Goal: Use online tool/utility: Use online tool/utility

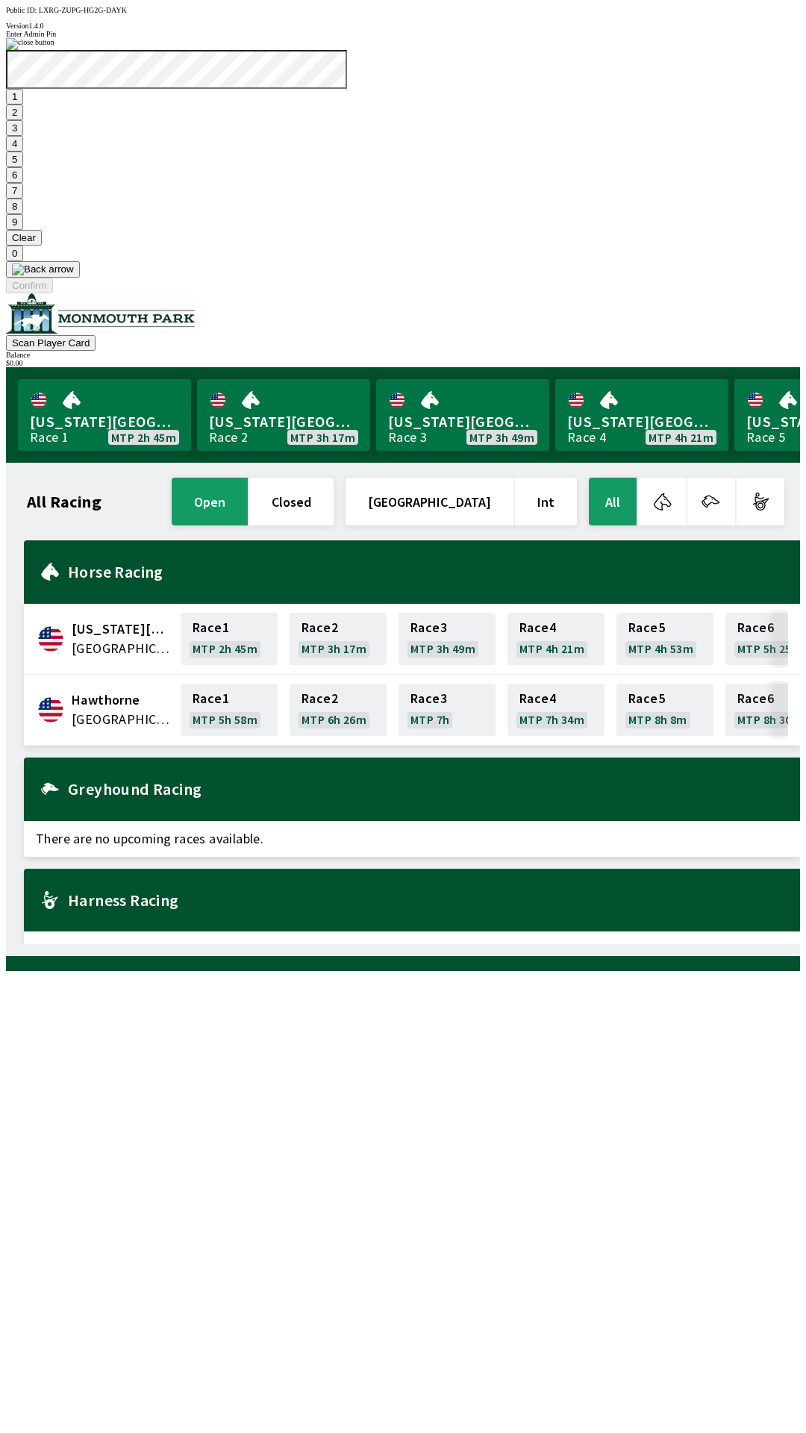
click at [23, 199] on button "7" at bounding box center [14, 191] width 17 height 16
click at [23, 136] on button "3" at bounding box center [14, 128] width 17 height 16
click at [53, 293] on button "Confirm" at bounding box center [29, 286] width 47 height 16
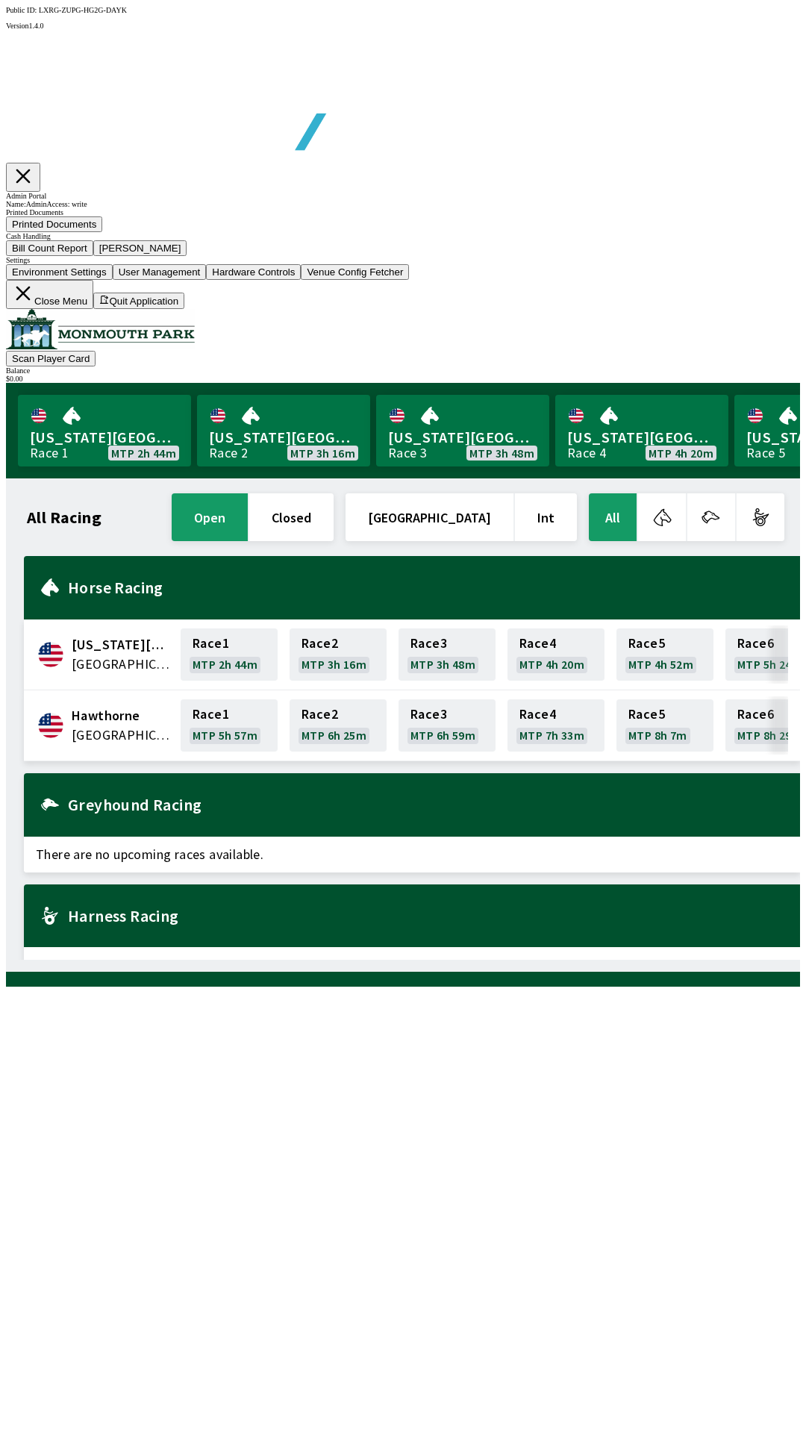
click at [93, 256] on button "Bill Count Report" at bounding box center [49, 248] width 87 height 16
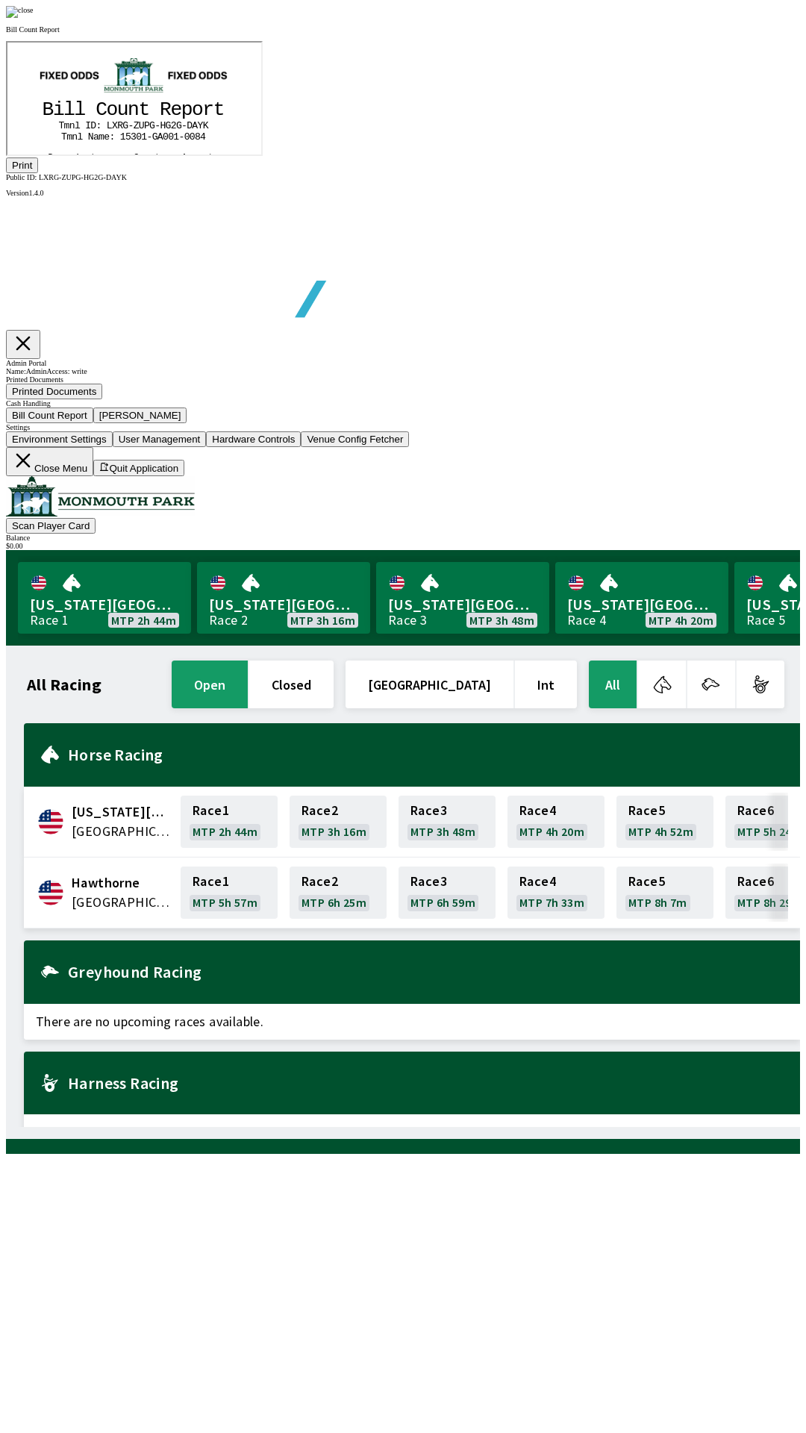
scroll to position [175, 0]
click at [38, 173] on button "Print" at bounding box center [22, 165] width 32 height 16
click at [34, 18] on img at bounding box center [20, 12] width 28 height 12
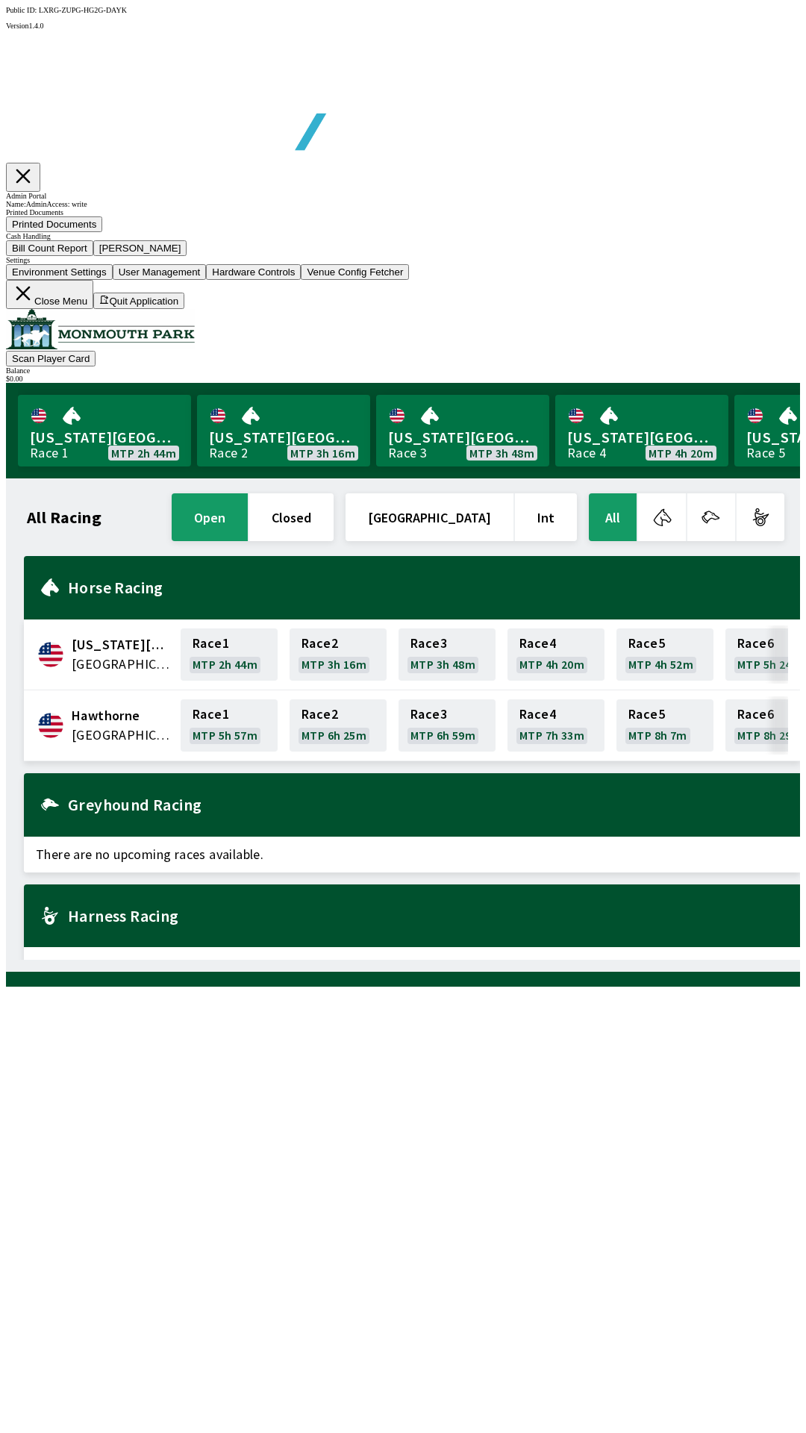
click at [187, 256] on button "[PERSON_NAME]" at bounding box center [140, 248] width 94 height 16
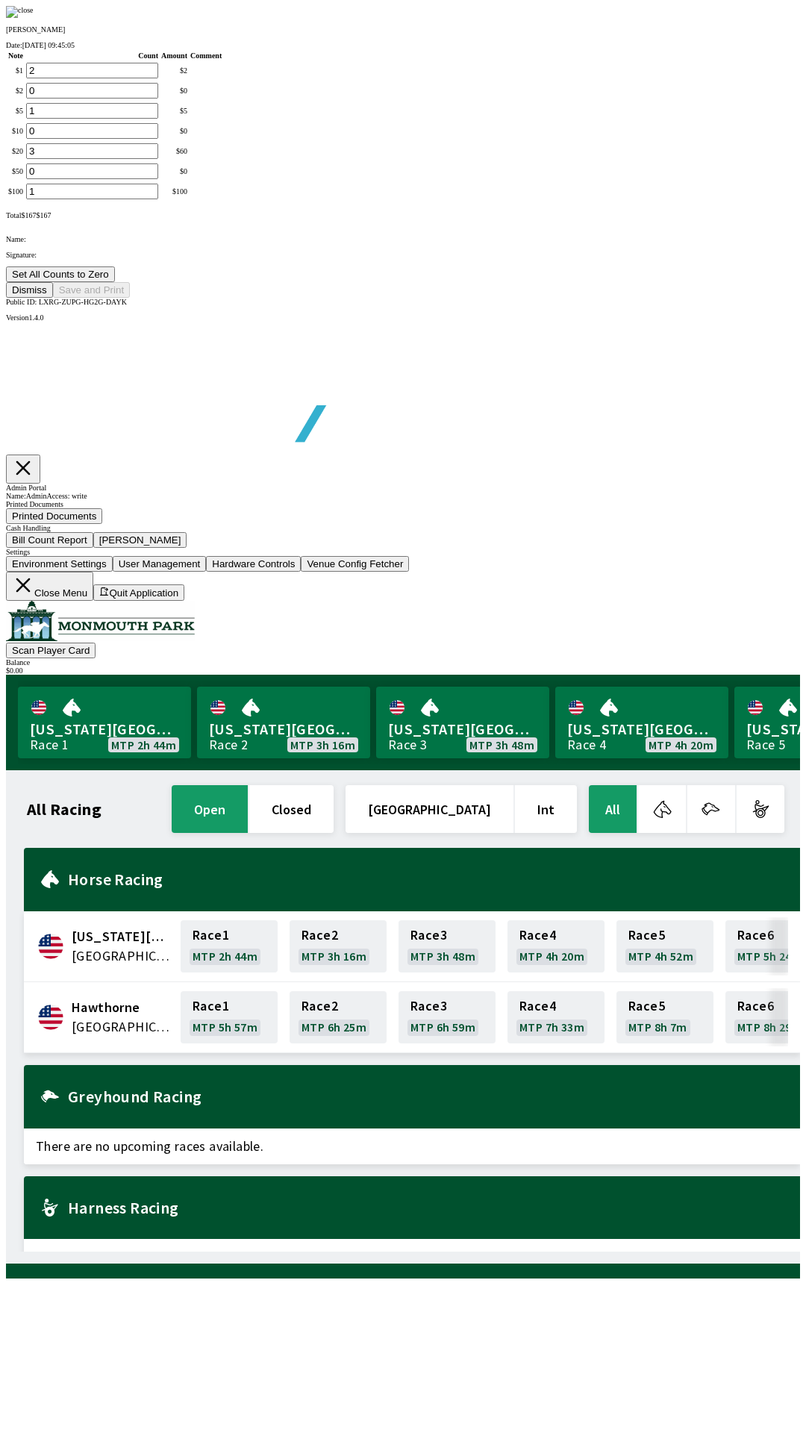
click at [115, 282] on button "Set All Counts to Zero" at bounding box center [60, 274] width 109 height 16
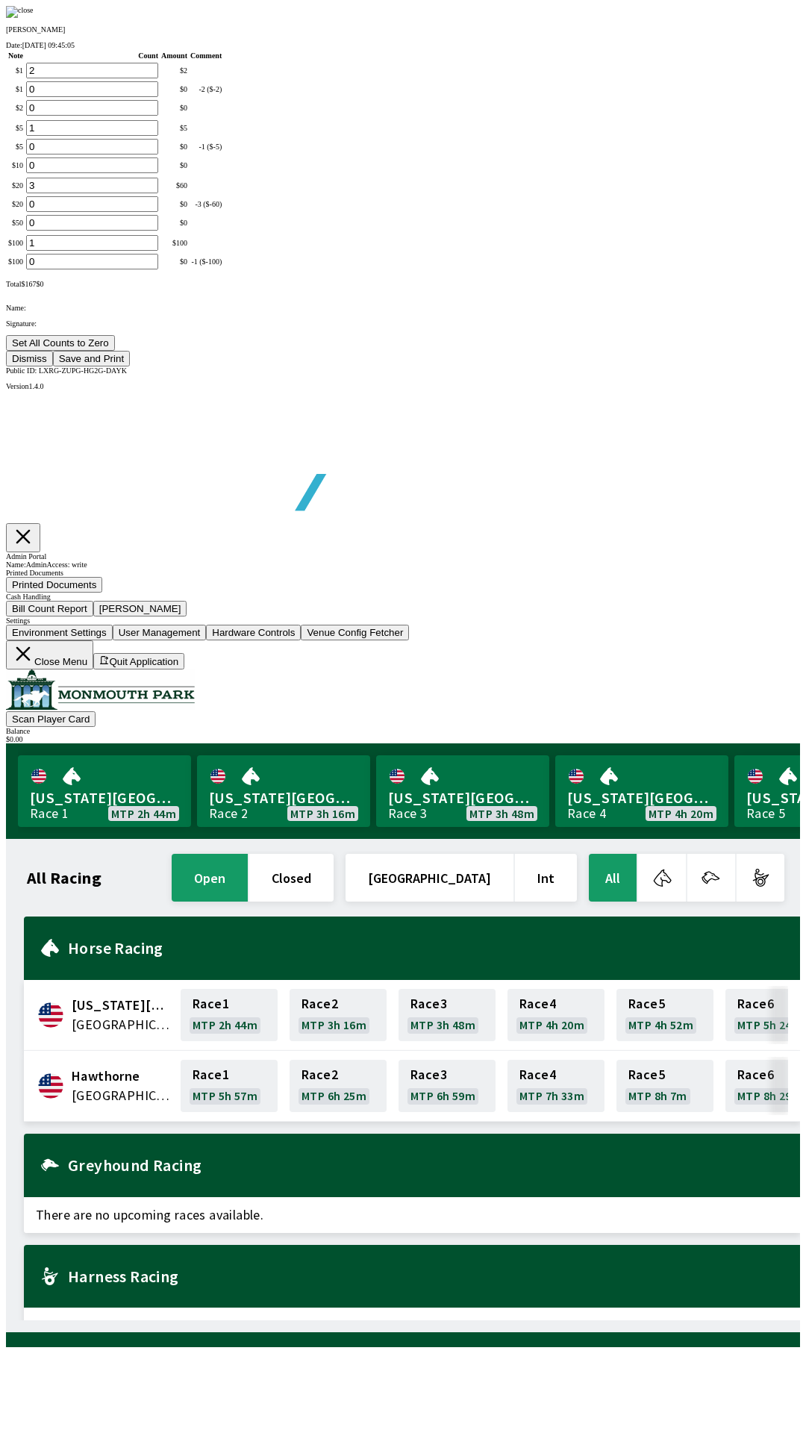
click at [130, 366] on button "Save and Print" at bounding box center [91, 359] width 77 height 16
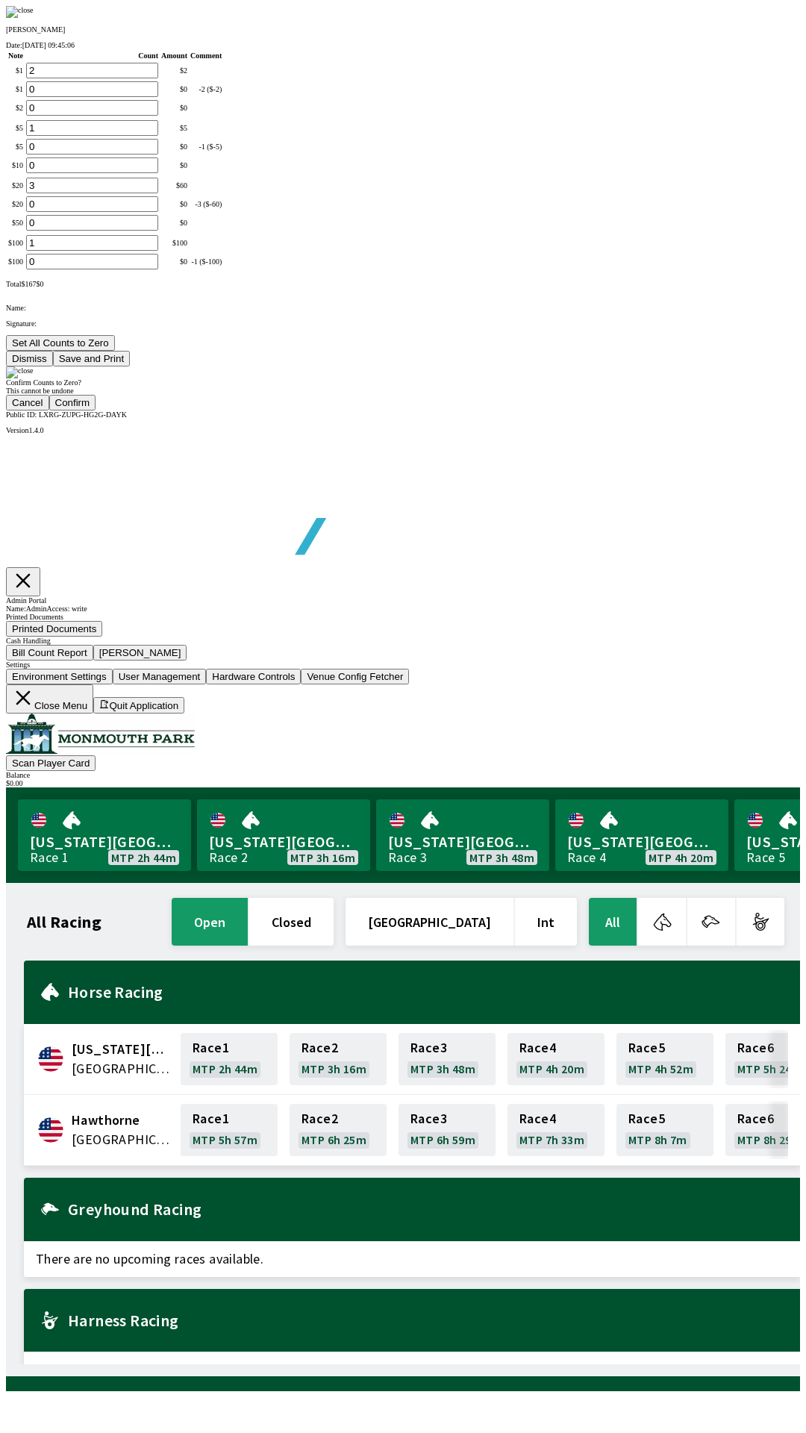
click at [96, 410] on button "Confirm" at bounding box center [72, 403] width 47 height 16
type input "0"
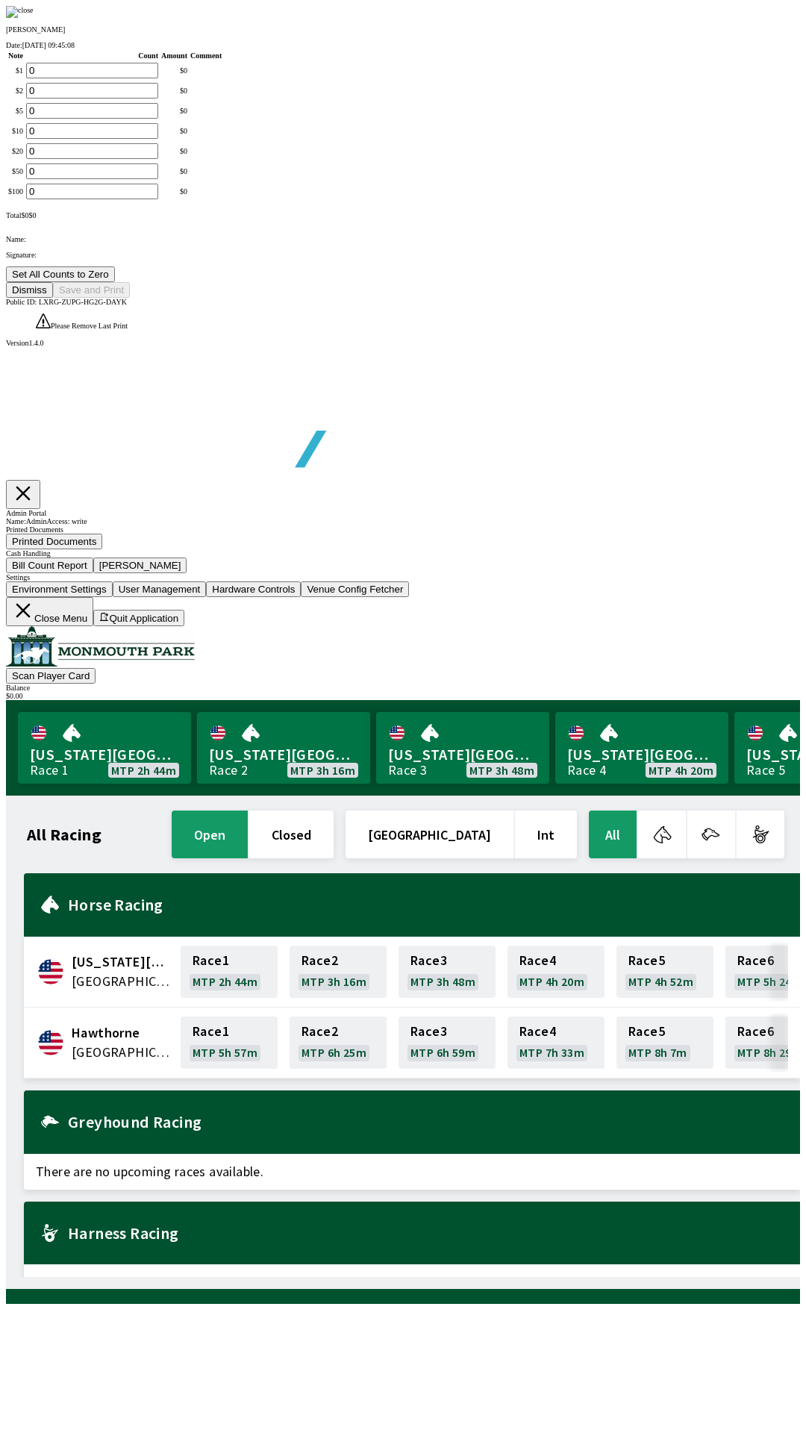
click at [53, 298] on button "Dismiss" at bounding box center [29, 290] width 47 height 16
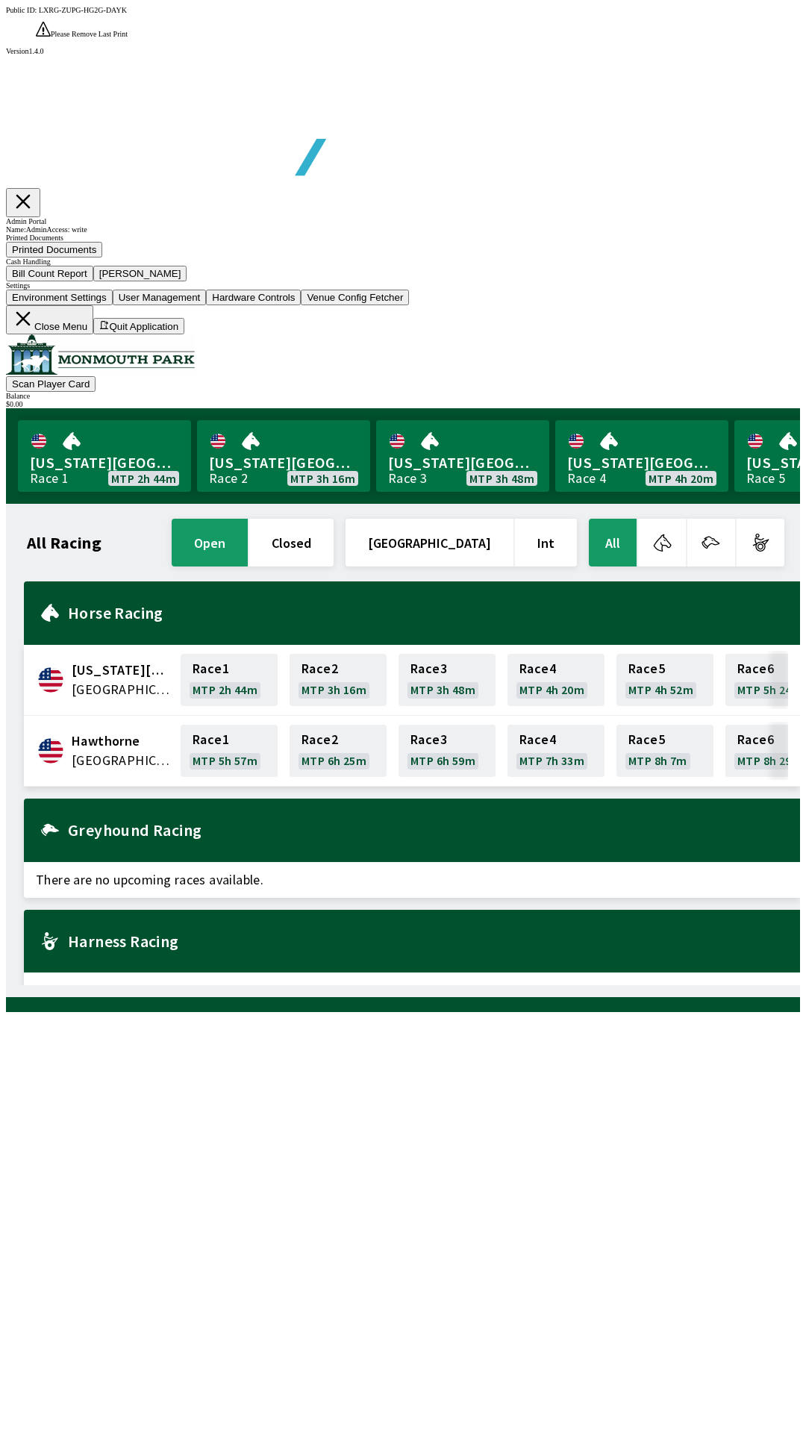
click at [93, 334] on button "Close Menu" at bounding box center [49, 319] width 87 height 29
